Goal: Use online tool/utility: Utilize a website feature to perform a specific function

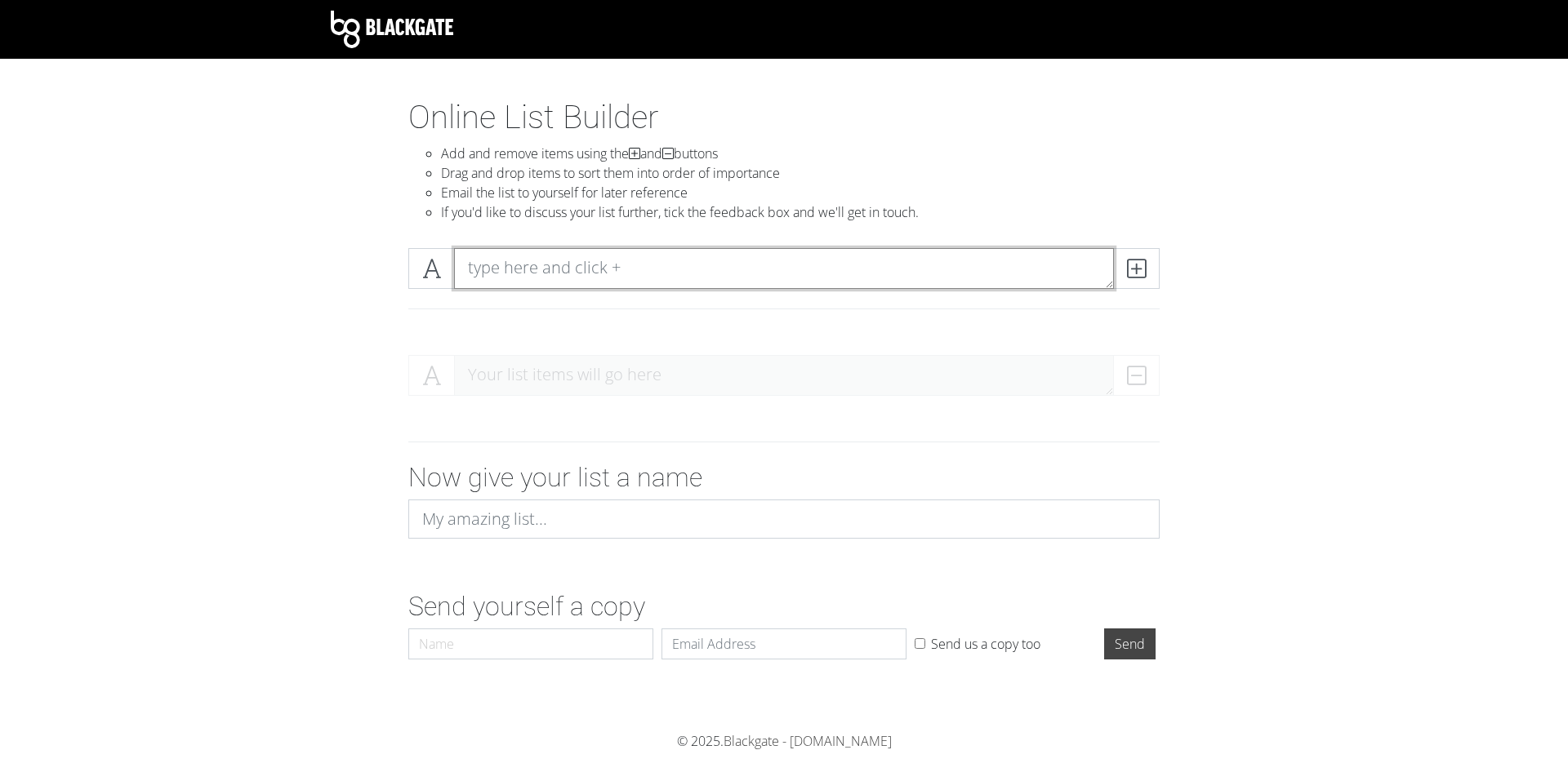
click at [638, 262] on textarea at bounding box center [784, 268] width 660 height 40
type textarea "thing 1"
click at [1145, 263] on icon at bounding box center [1136, 268] width 18 height 17
click at [830, 258] on textarea at bounding box center [784, 268] width 660 height 40
type textarea "thing 2"
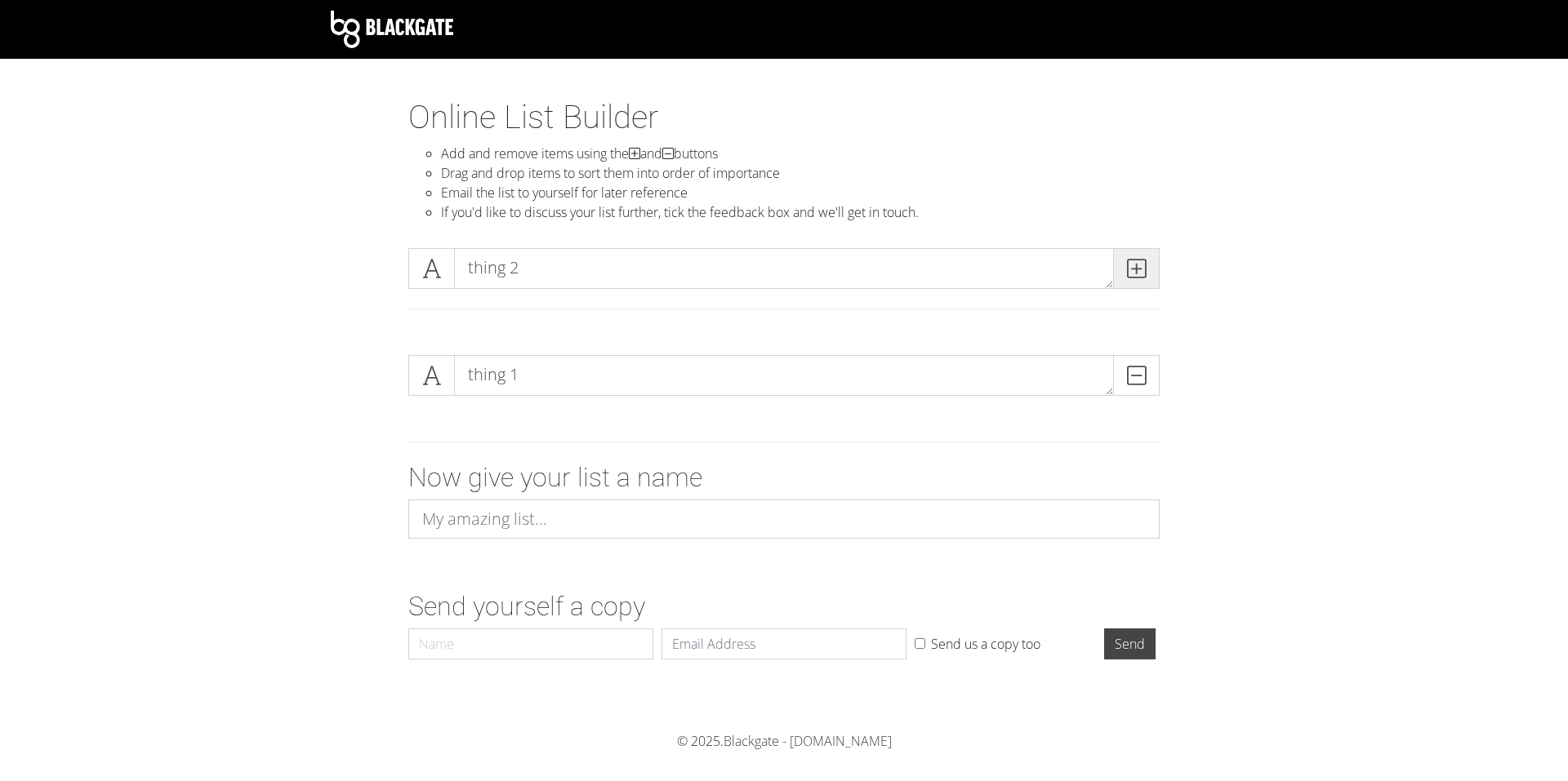
click at [1134, 270] on icon at bounding box center [1136, 268] width 18 height 17
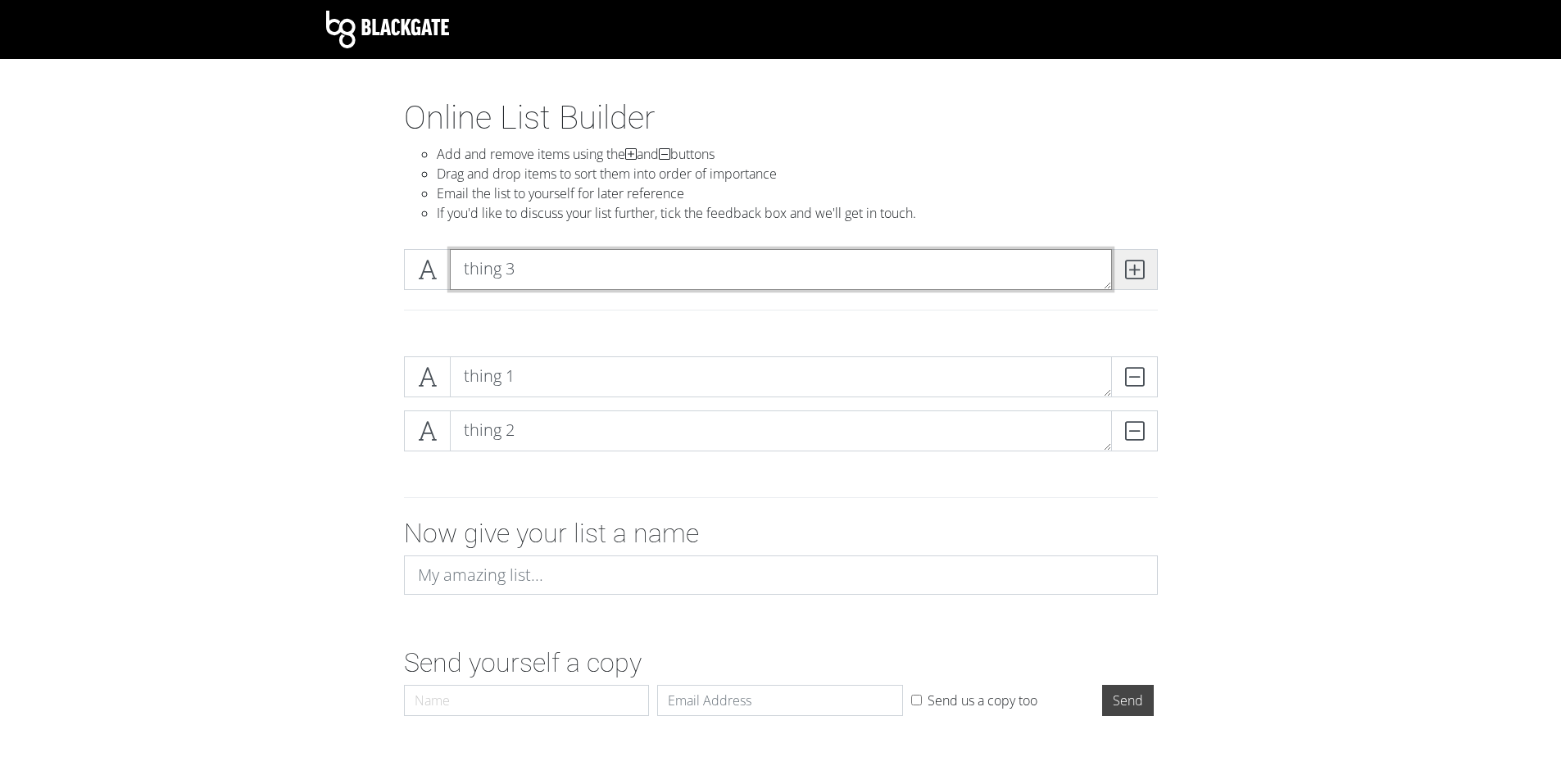
type textarea "thing 3"
click at [1127, 265] on icon at bounding box center [1134, 269] width 19 height 17
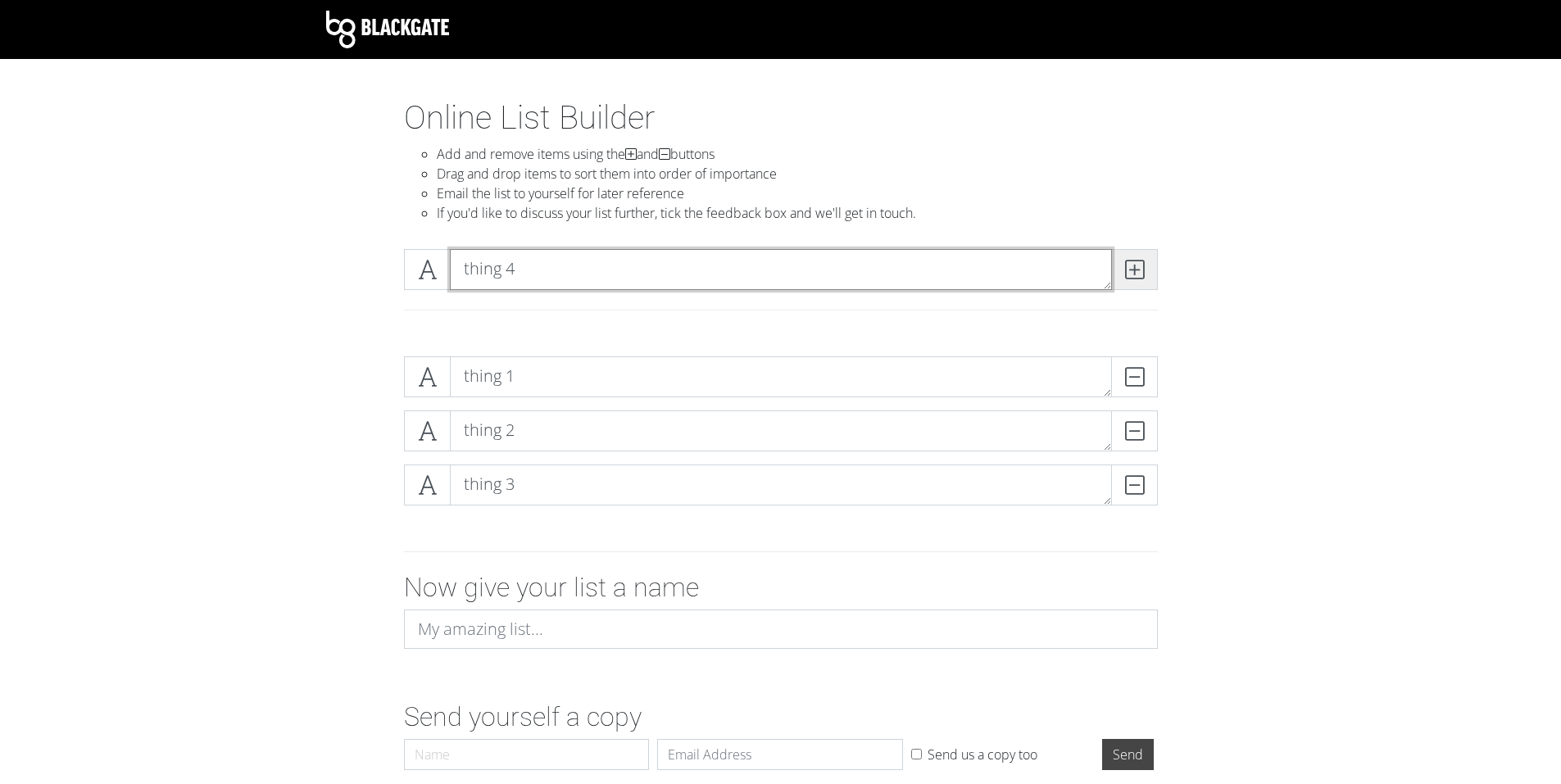
type textarea "thing 4"
click at [1127, 275] on icon at bounding box center [1134, 269] width 19 height 17
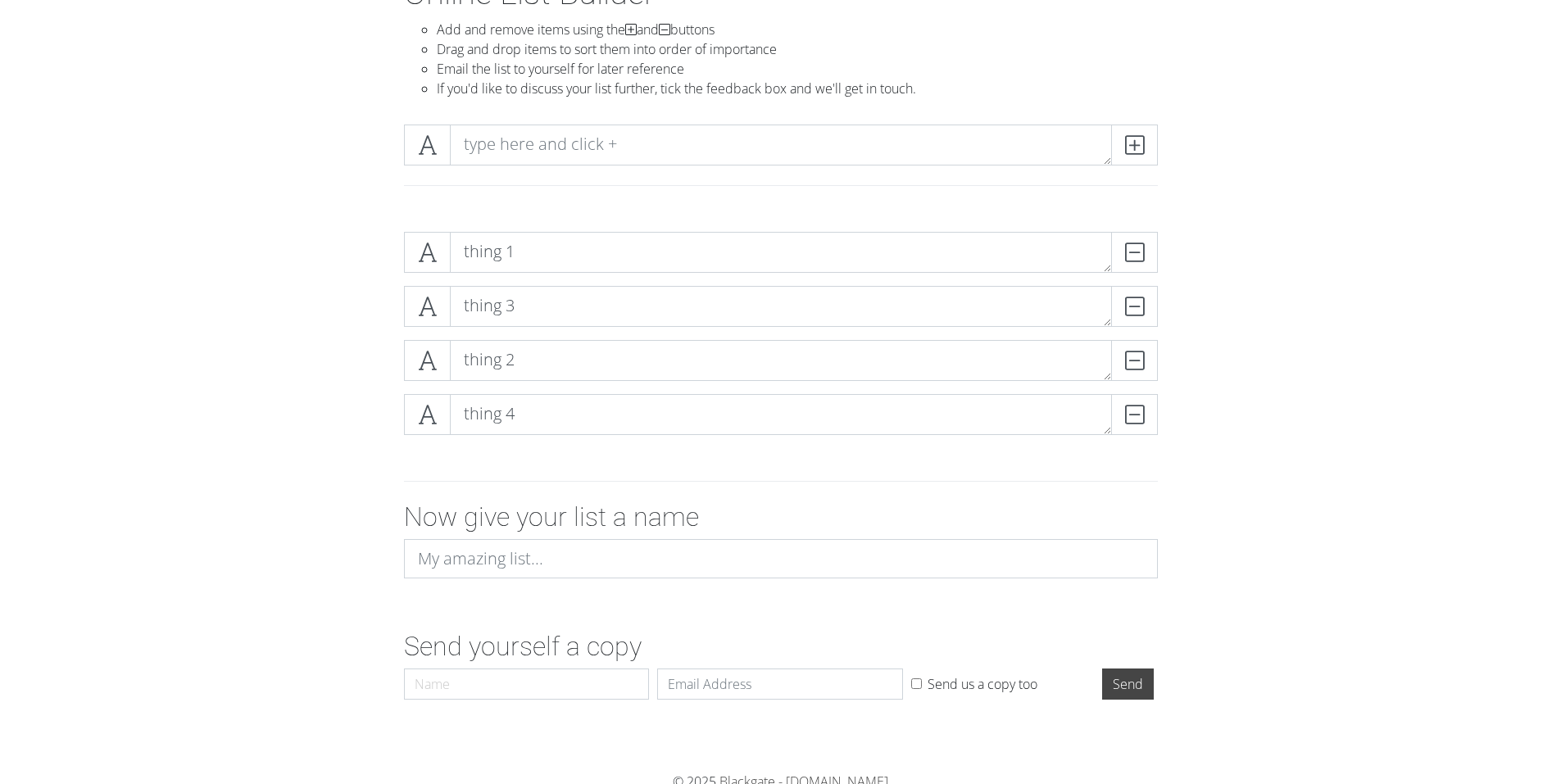
scroll to position [132, 0]
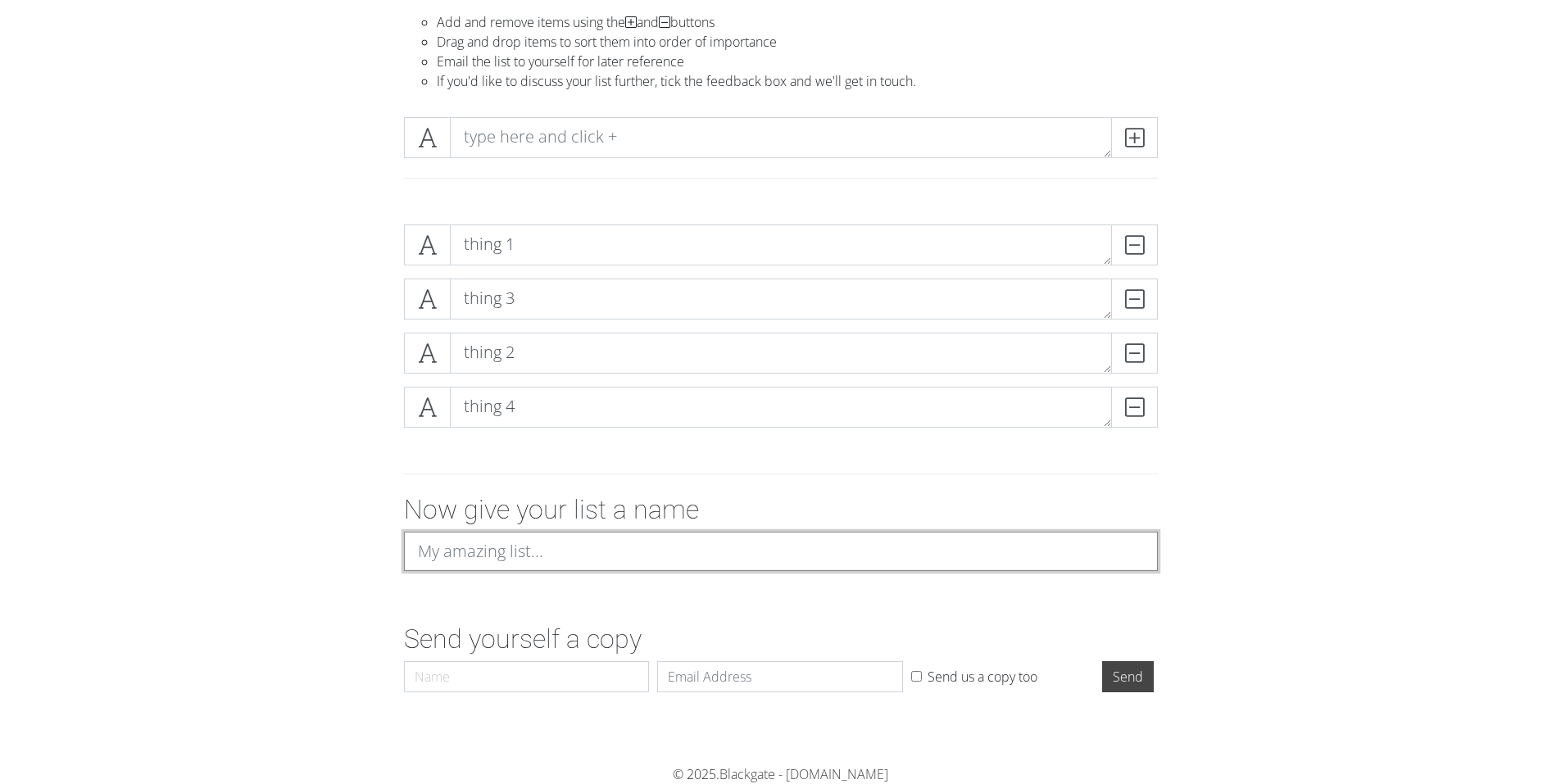
click at [499, 548] on input at bounding box center [780, 551] width 754 height 40
type input "List 1"
click at [548, 693] on div "Name" at bounding box center [527, 680] width 254 height 38
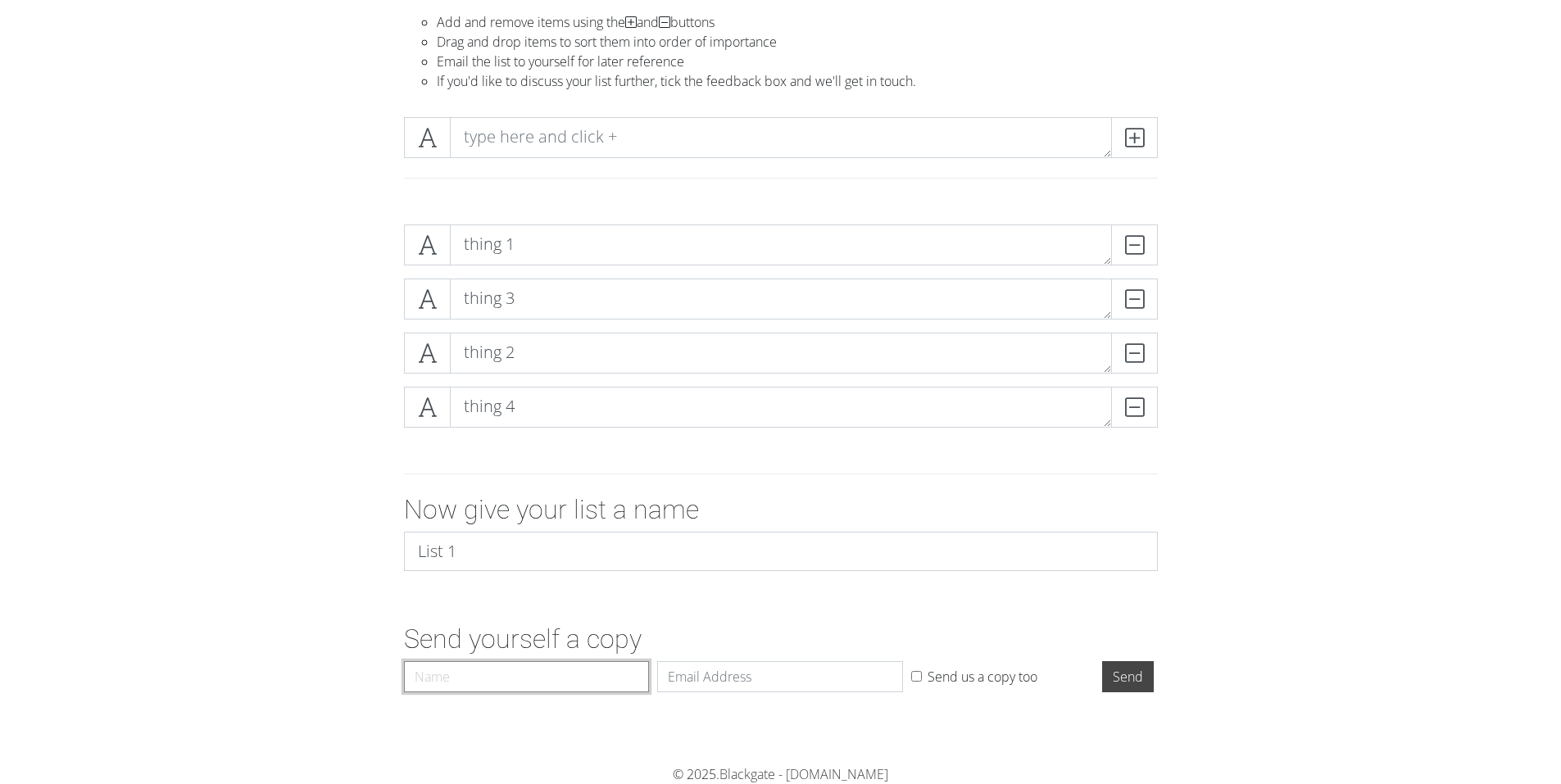
click at [562, 677] on input "Name" at bounding box center [526, 676] width 245 height 31
type input "[PERSON_NAME]"
click at [691, 668] on input "Email" at bounding box center [780, 676] width 245 height 31
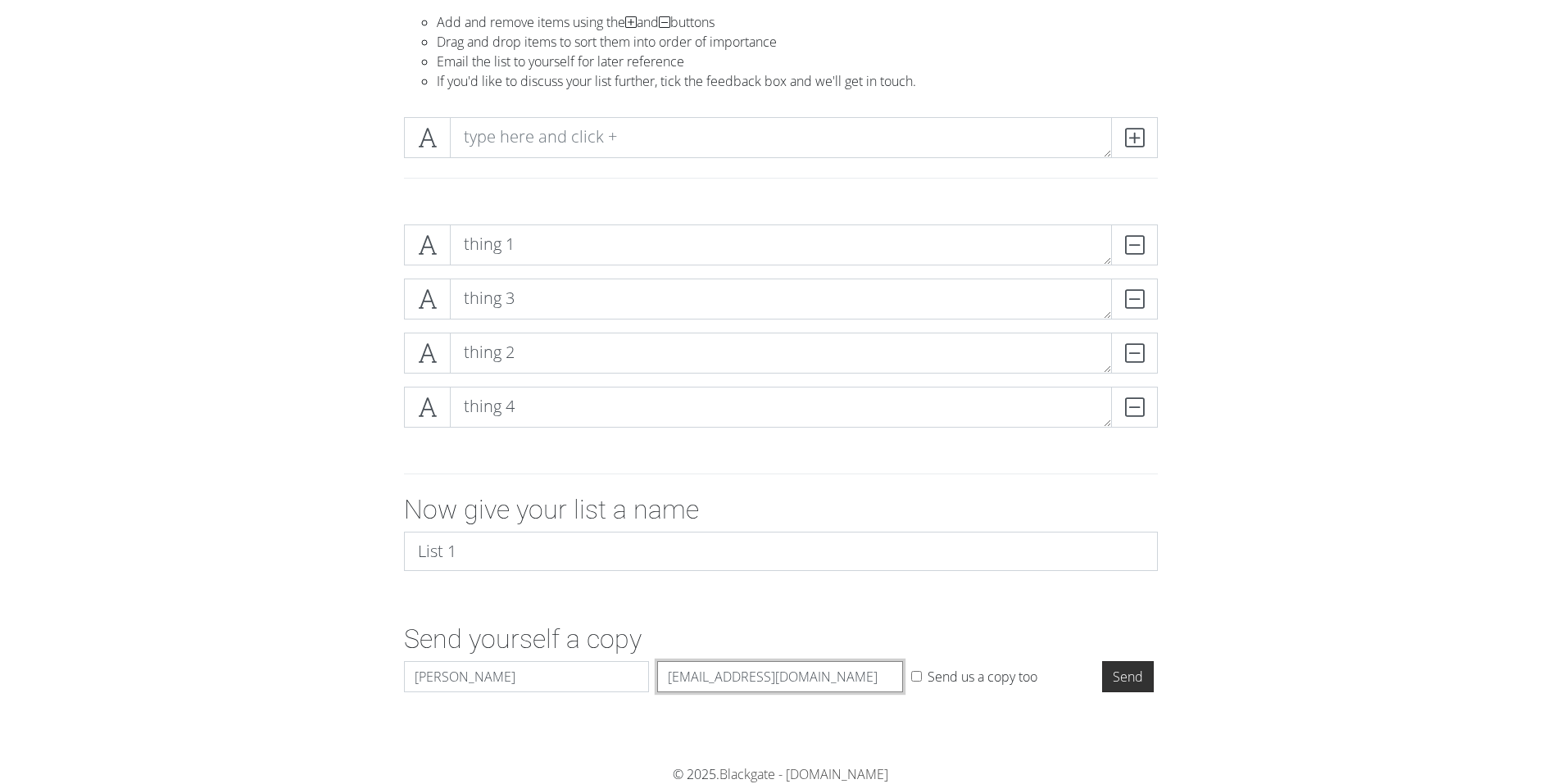
type input "[EMAIL_ADDRESS][DOMAIN_NAME]"
click at [1109, 664] on input "Send" at bounding box center [1127, 676] width 51 height 31
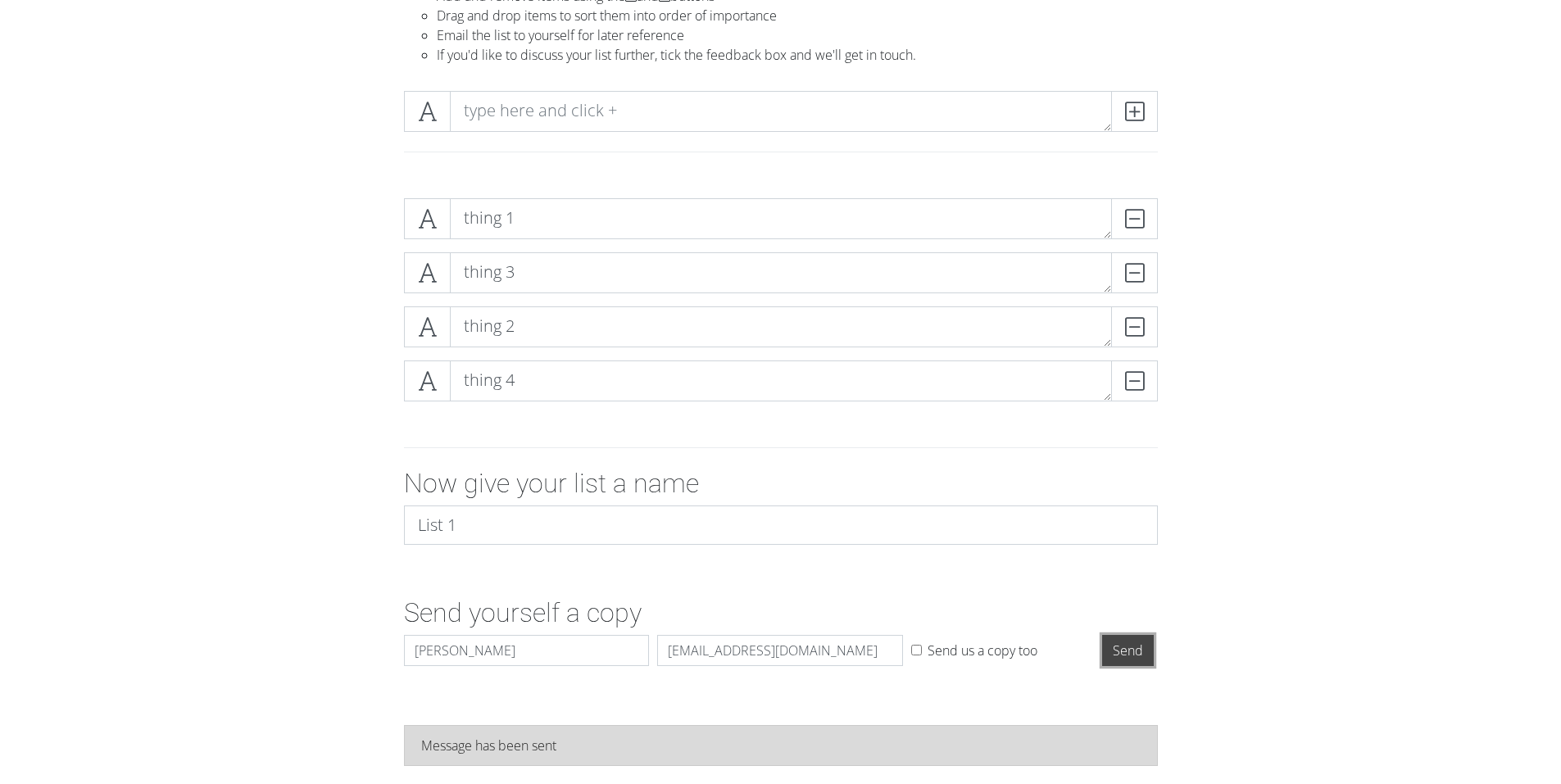
scroll to position [0, 0]
